Goal: Connect with others: Connect with others

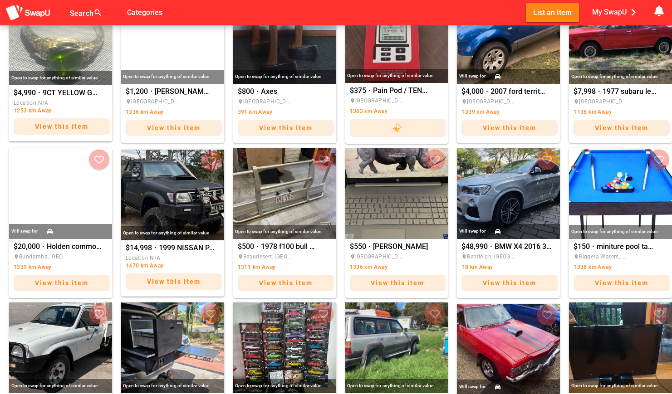
scroll to position [633, 0]
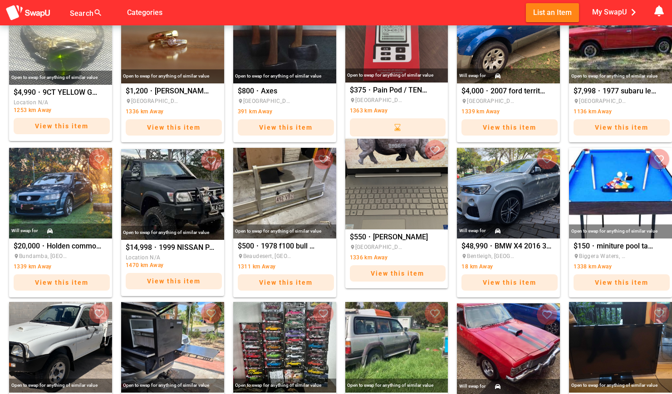
click at [418, 260] on div "place [GEOGRAPHIC_DATA], [GEOGRAPHIC_DATA] 1336 km Away" at bounding box center [398, 253] width 96 height 21
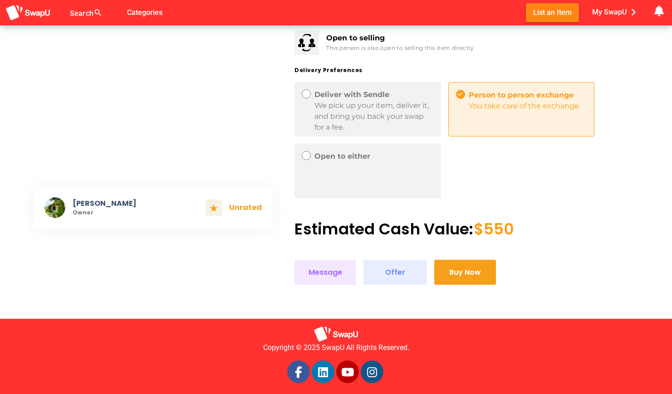
scroll to position [157, 0]
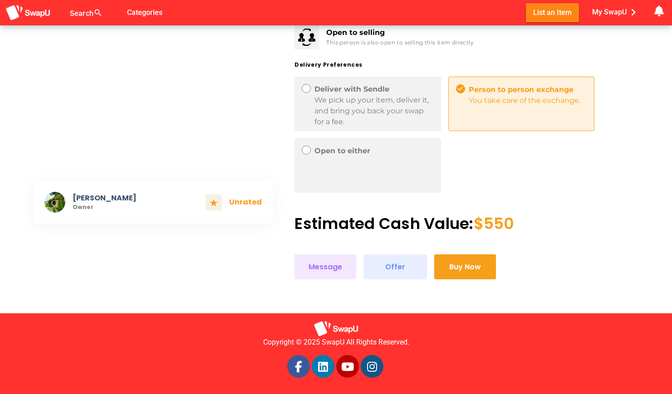
click at [380, 113] on div "We pick up your item, deliver it, and bring you back your swap for a fee." at bounding box center [374, 111] width 119 height 33
click at [369, 162] on div "Open to either" at bounding box center [368, 165] width 146 height 54
click at [316, 270] on span "Message" at bounding box center [326, 267] width 34 height 12
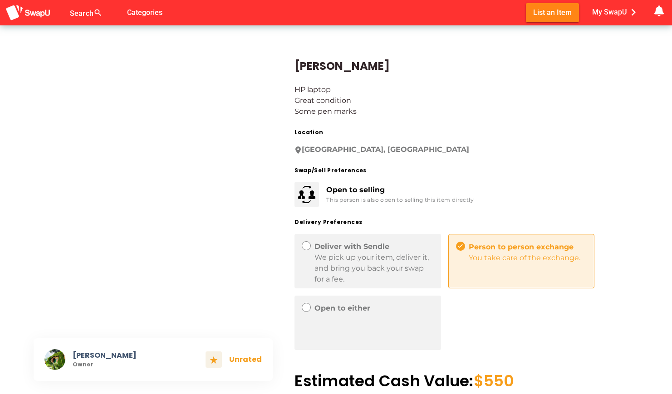
click at [548, 170] on div "Swap/Sell Preferences" at bounding box center [467, 170] width 344 height 9
click at [34, 8] on img at bounding box center [27, 13] width 45 height 17
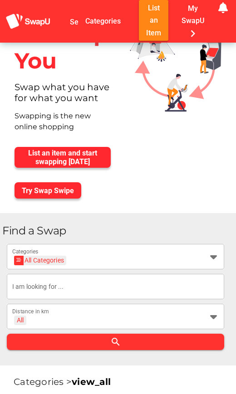
scroll to position [103, 0]
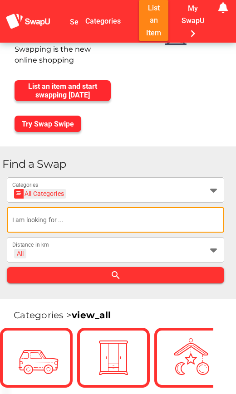
click at [156, 221] on input "text" at bounding box center [115, 219] width 206 height 25
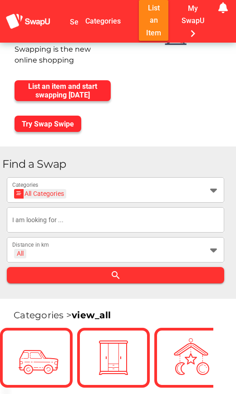
click at [218, 157] on div "Find a Swap All Categories All Categories Categories All + All Distance in km s…" at bounding box center [118, 223] width 236 height 152
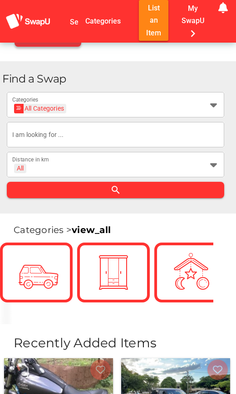
scroll to position [208, 0]
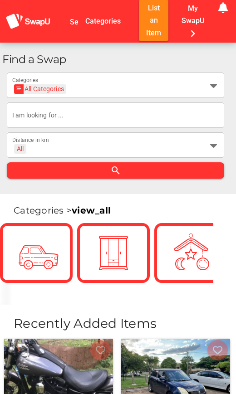
click at [228, 127] on div "All Categories All Categories Categories All + All Distance in km search" at bounding box center [115, 126] width 226 height 106
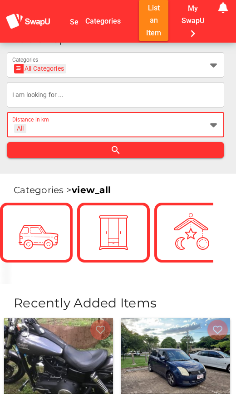
click at [214, 125] on icon at bounding box center [213, 124] width 11 height 11
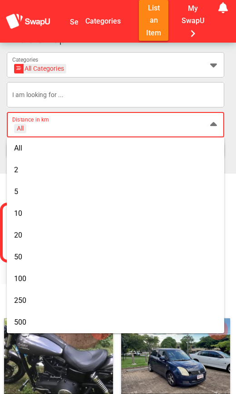
click at [214, 125] on icon at bounding box center [213, 124] width 11 height 11
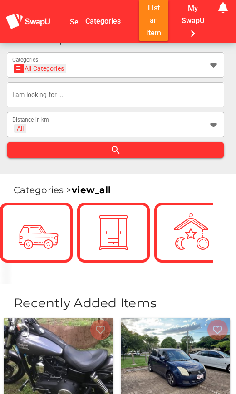
click at [227, 118] on div "All Categories All Categories Categories All + All Distance in km search" at bounding box center [115, 105] width 226 height 106
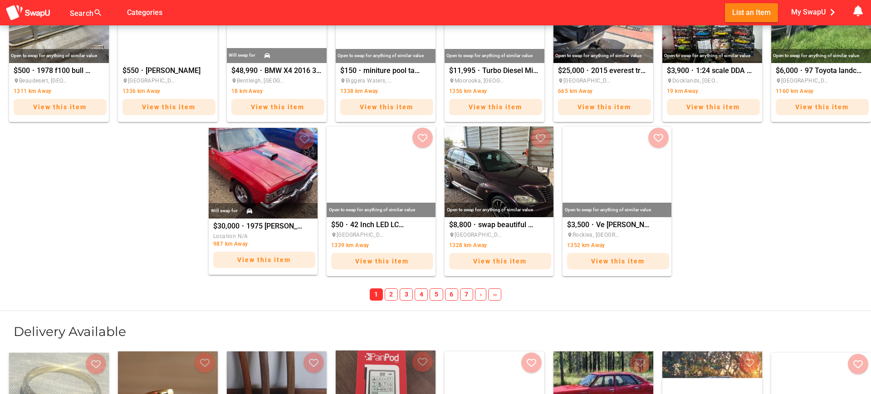
scroll to position [1223, 0]
